Goal: Task Accomplishment & Management: Use online tool/utility

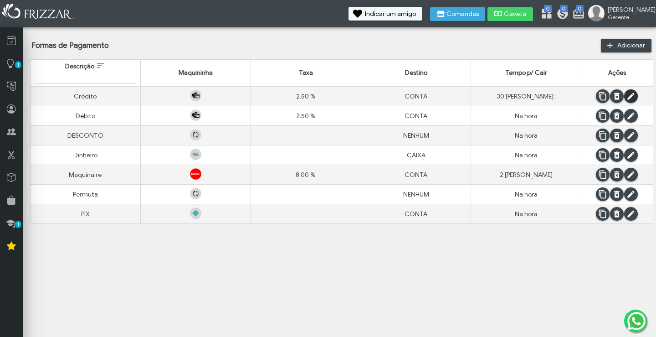
click at [633, 94] on span "submit" at bounding box center [630, 96] width 9 height 9
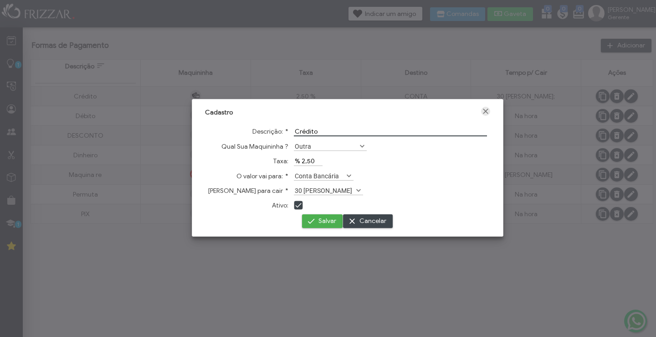
click at [481, 108] on span "Fechar" at bounding box center [485, 111] width 9 height 9
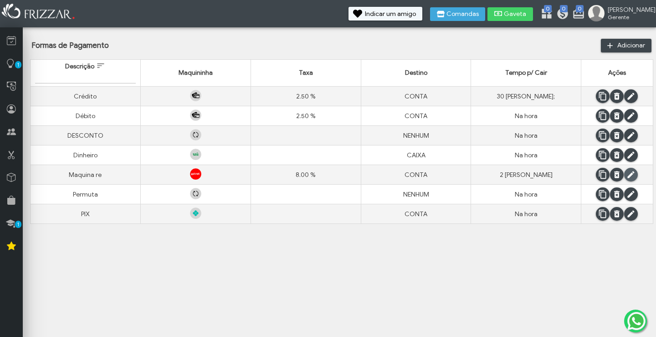
click at [634, 174] on span "submit" at bounding box center [630, 174] width 9 height 9
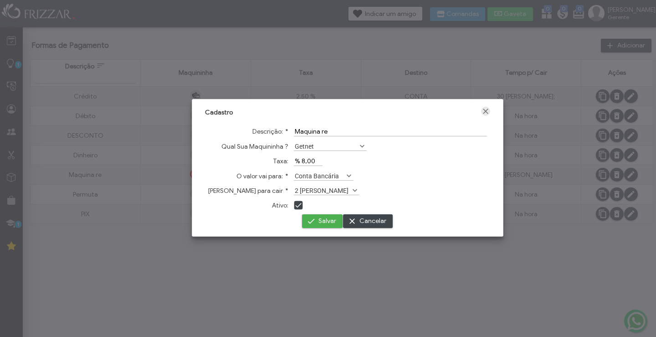
click at [481, 113] on span "Fechar" at bounding box center [485, 111] width 9 height 9
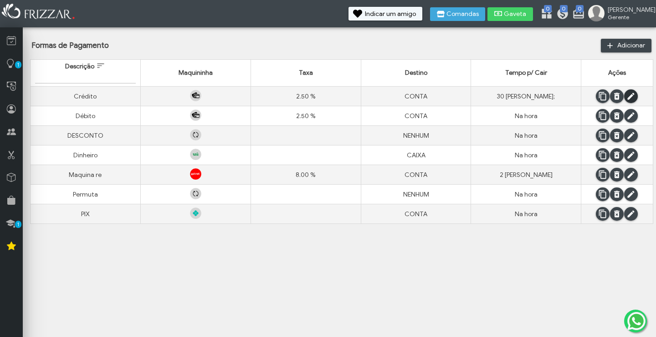
click at [631, 97] on span "submit" at bounding box center [630, 96] width 9 height 9
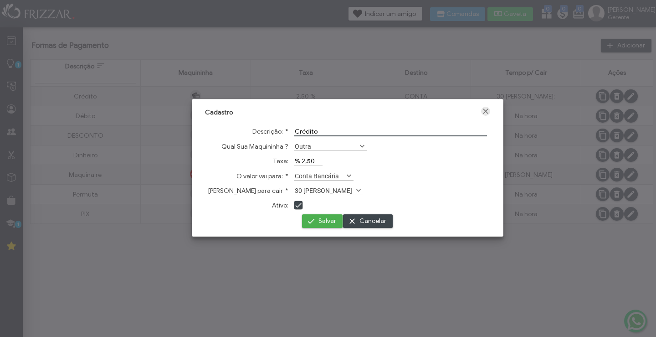
click at [481, 111] on span "Fechar" at bounding box center [485, 111] width 9 height 9
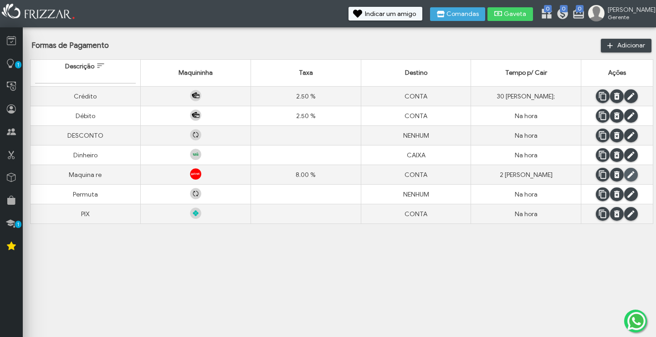
click at [630, 170] on span "submit" at bounding box center [630, 174] width 9 height 9
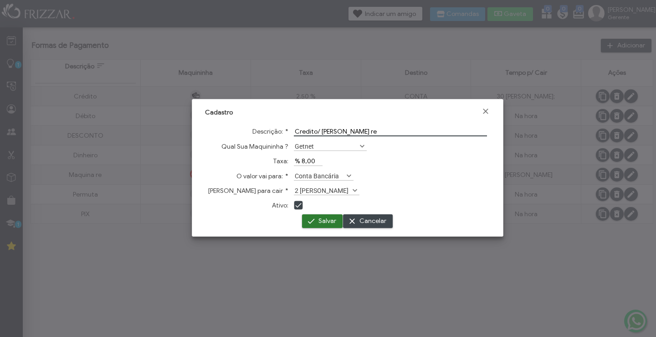
type input "Credito/ [PERSON_NAME] re"
click at [318, 219] on span "Salvar" at bounding box center [327, 221] width 18 height 14
